Goal: Navigation & Orientation: Find specific page/section

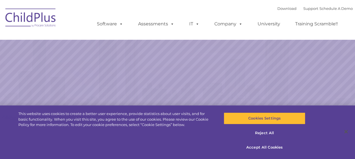
select select "MEDIUM"
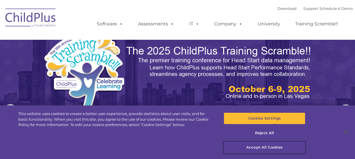
click at [264, 147] on button "Accept All Cookies" at bounding box center [265, 148] width 82 height 12
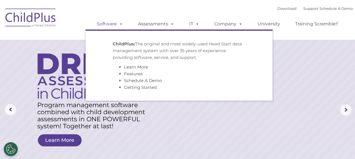
click at [120, 23] on span at bounding box center [120, 23] width 6 height 5
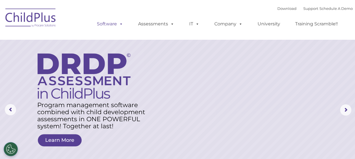
click at [121, 24] on span at bounding box center [120, 23] width 6 height 5
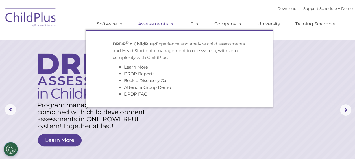
click at [169, 23] on span at bounding box center [171, 23] width 6 height 5
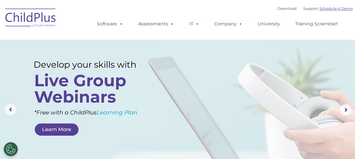
click at [331, 10] on link "Schedule A Demo" at bounding box center [336, 8] width 33 height 5
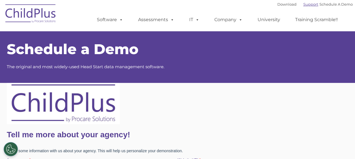
click at [304, 5] on link "Support" at bounding box center [310, 4] width 15 height 5
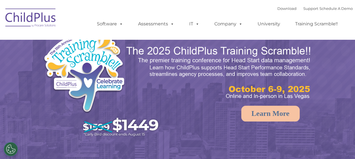
select select "MEDIUM"
